Goal: Check status

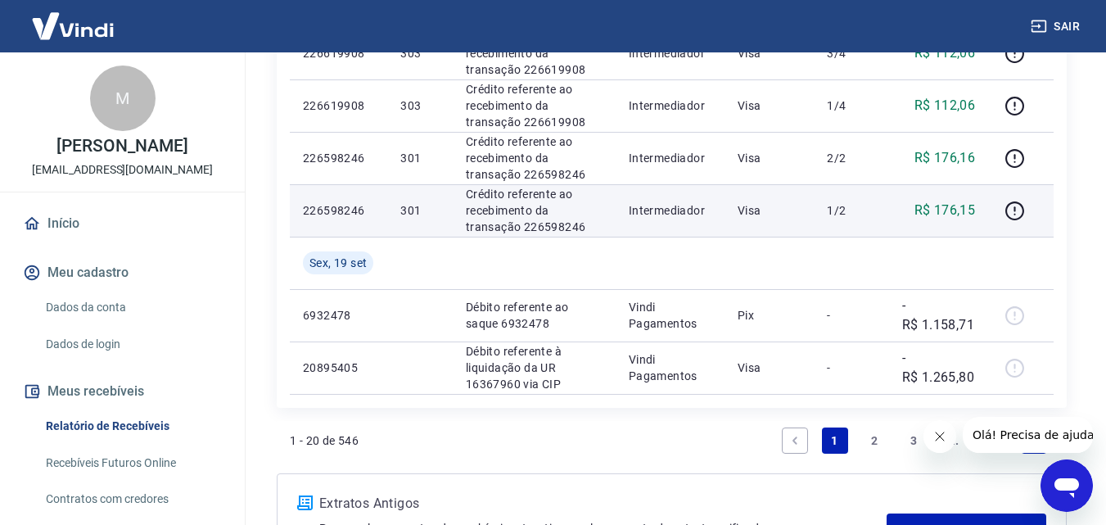
scroll to position [1064, 0]
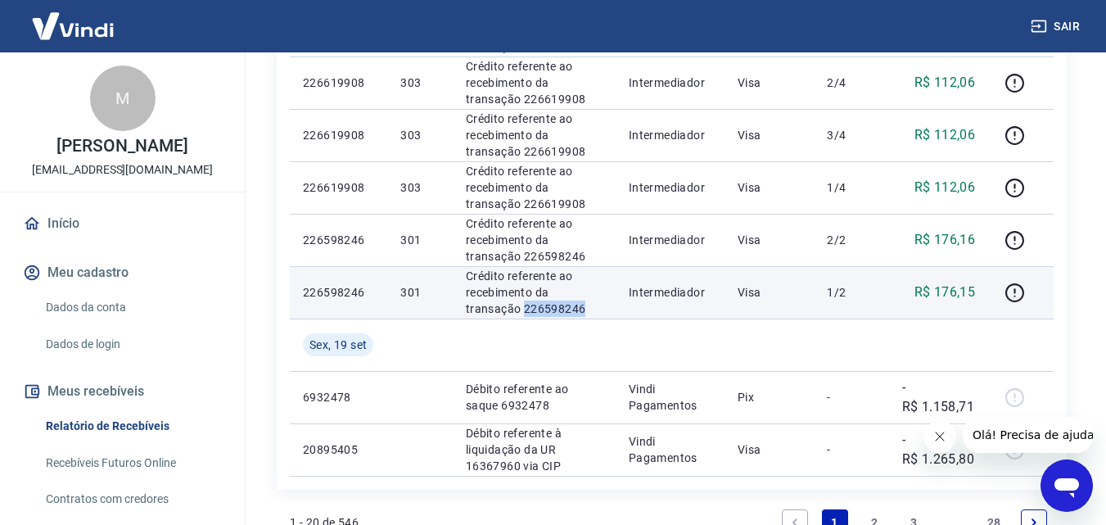
drag, startPoint x: 582, startPoint y: 306, endPoint x: 522, endPoint y: 315, distance: 60.4
click at [522, 315] on p "Crédito referente ao recebimento da transação 226598246" at bounding box center [534, 292] width 137 height 49
copy p "226598246"
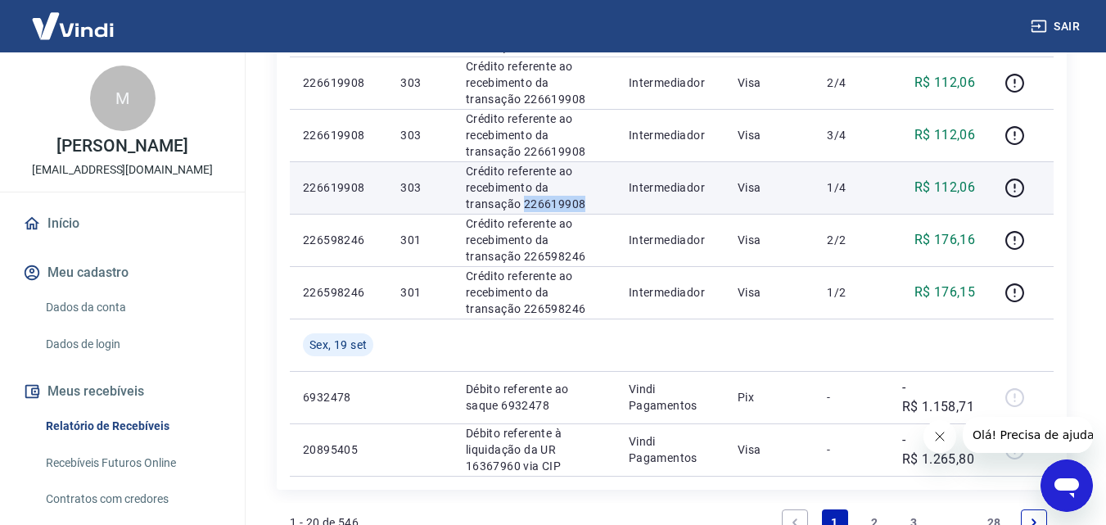
drag, startPoint x: 588, startPoint y: 203, endPoint x: 525, endPoint y: 210, distance: 63.4
click at [525, 210] on p "Crédito referente ao recebimento da transação 226619908" at bounding box center [534, 187] width 137 height 49
copy p "226619908"
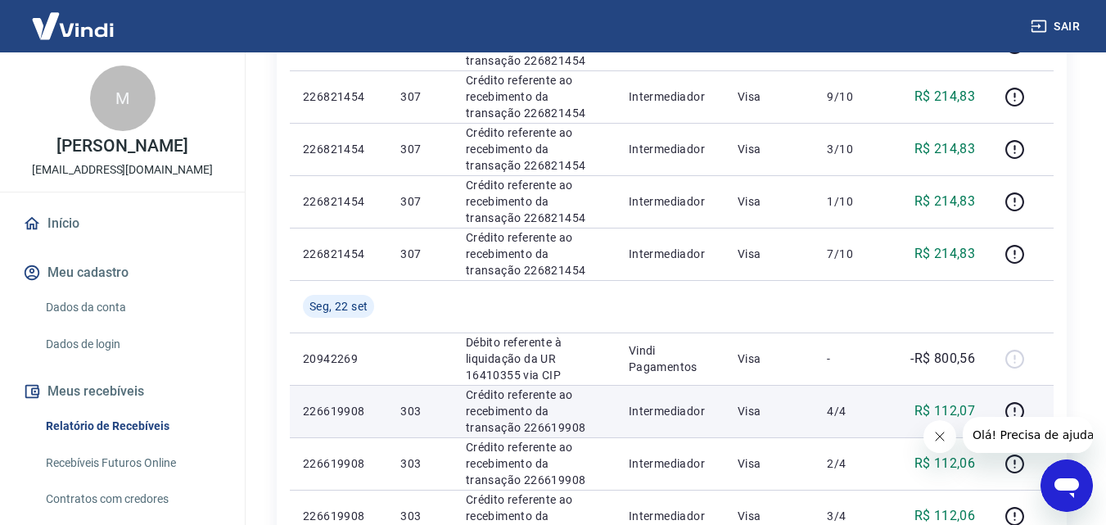
scroll to position [655, 0]
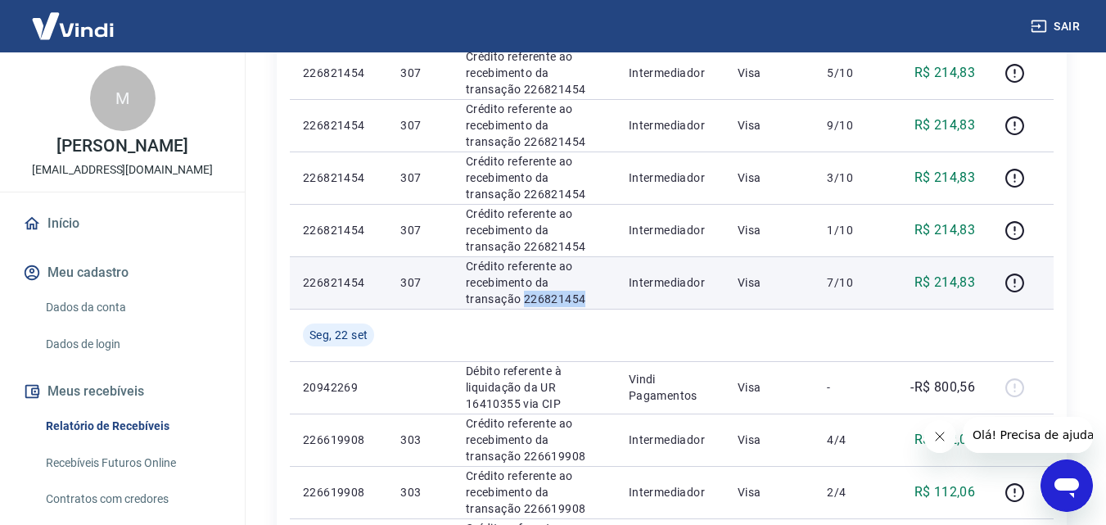
drag, startPoint x: 584, startPoint y: 298, endPoint x: 523, endPoint y: 302, distance: 61.5
click at [523, 302] on p "Crédito referente ao recebimento da transação 226821454" at bounding box center [534, 282] width 137 height 49
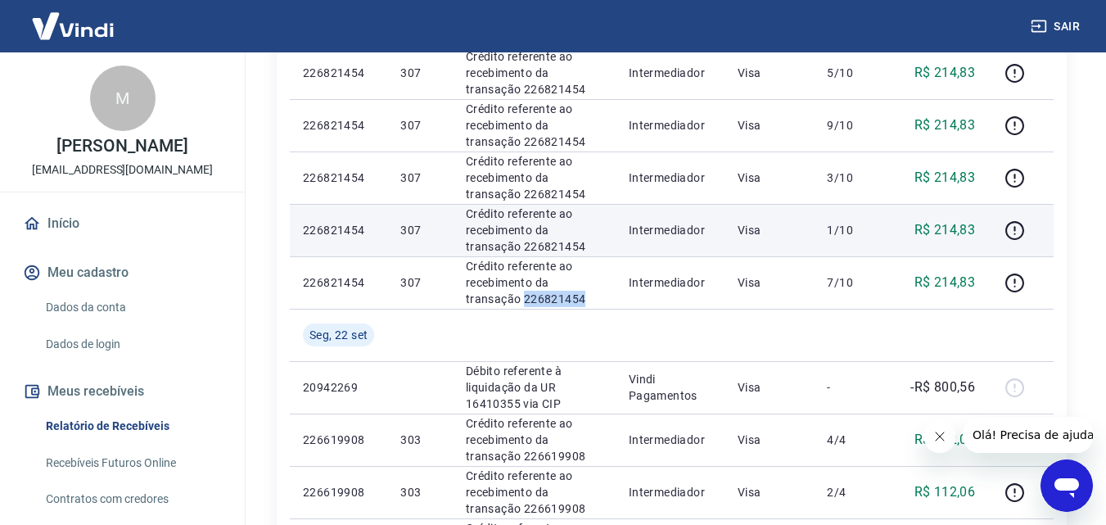
copy p "226821454"
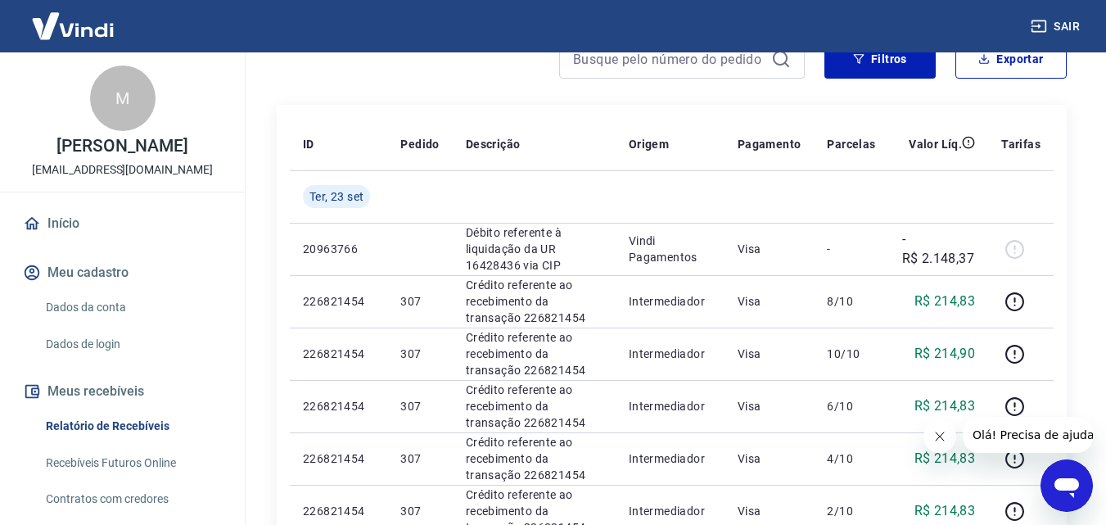
scroll to position [164, 0]
